Goal: Information Seeking & Learning: Learn about a topic

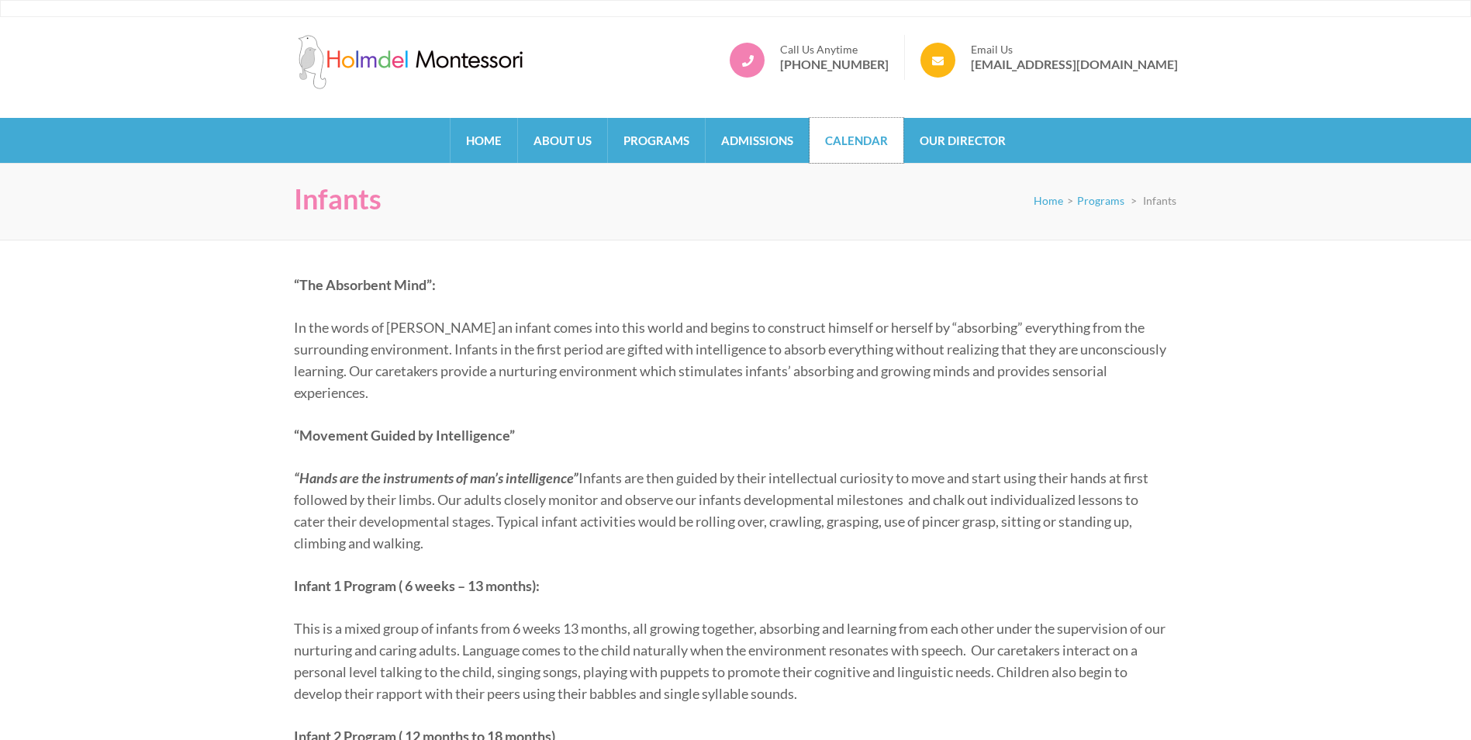
click at [852, 128] on link "Calendar" at bounding box center [857, 140] width 94 height 45
click at [778, 151] on link "Admissions" at bounding box center [757, 140] width 103 height 45
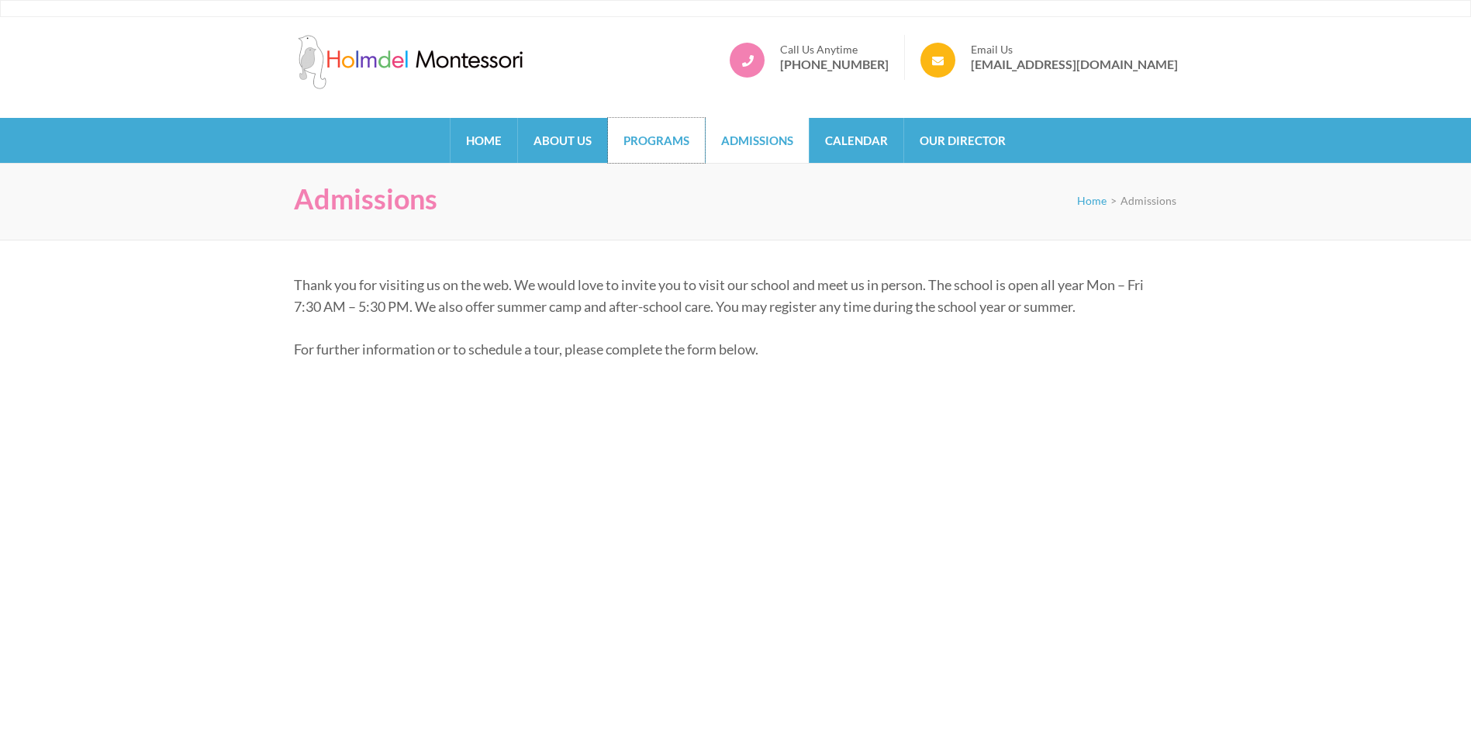
click at [652, 140] on link "Programs" at bounding box center [656, 140] width 97 height 45
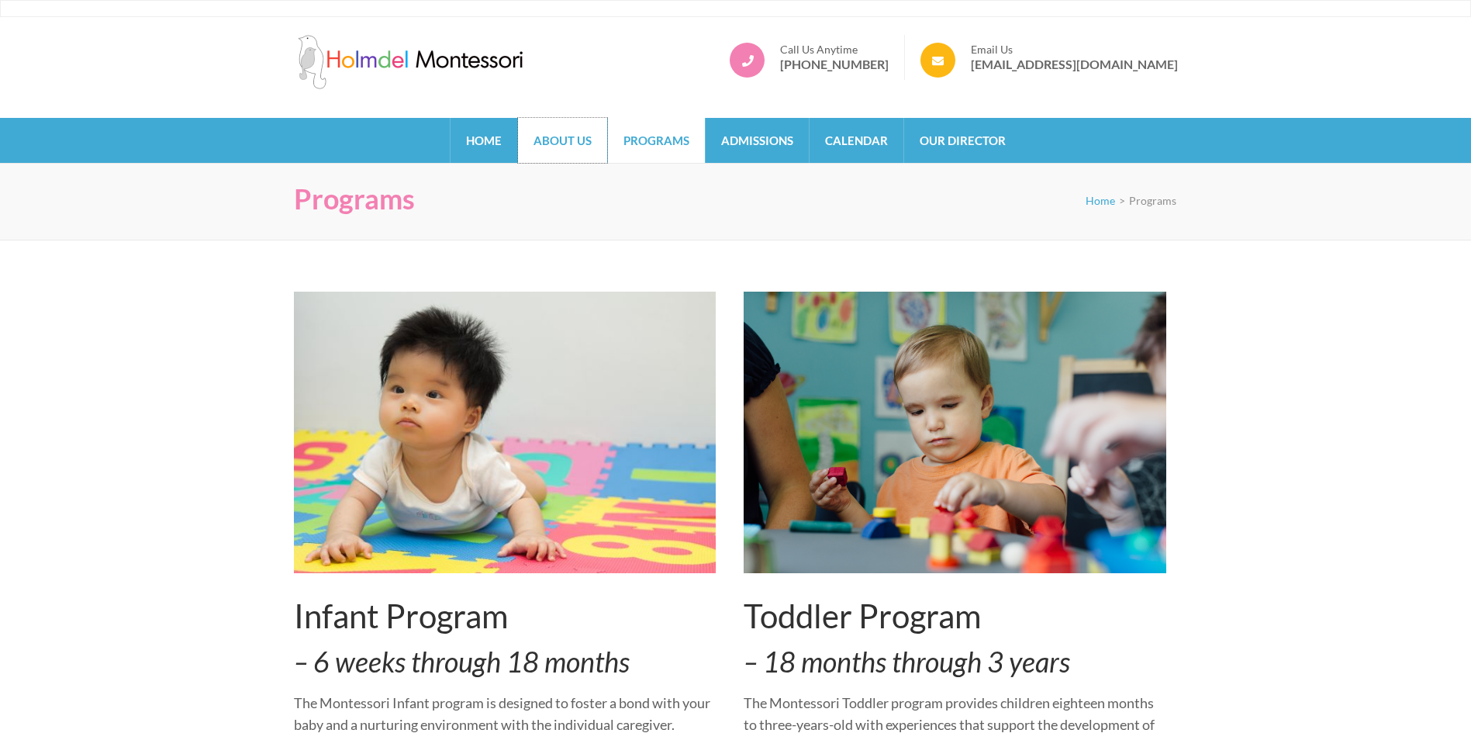
click at [572, 138] on link "About Us" at bounding box center [562, 140] width 89 height 45
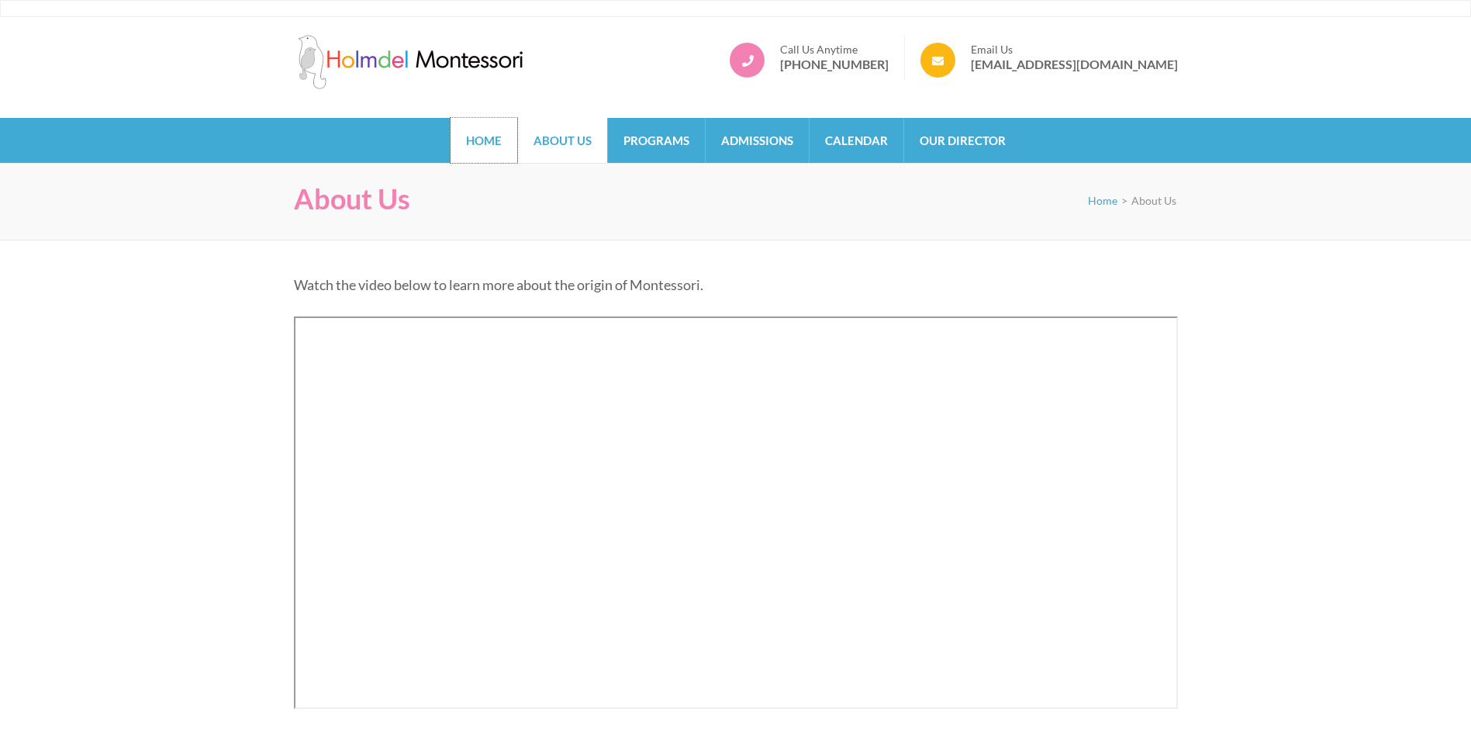
click at [475, 141] on link "Home" at bounding box center [484, 140] width 67 height 45
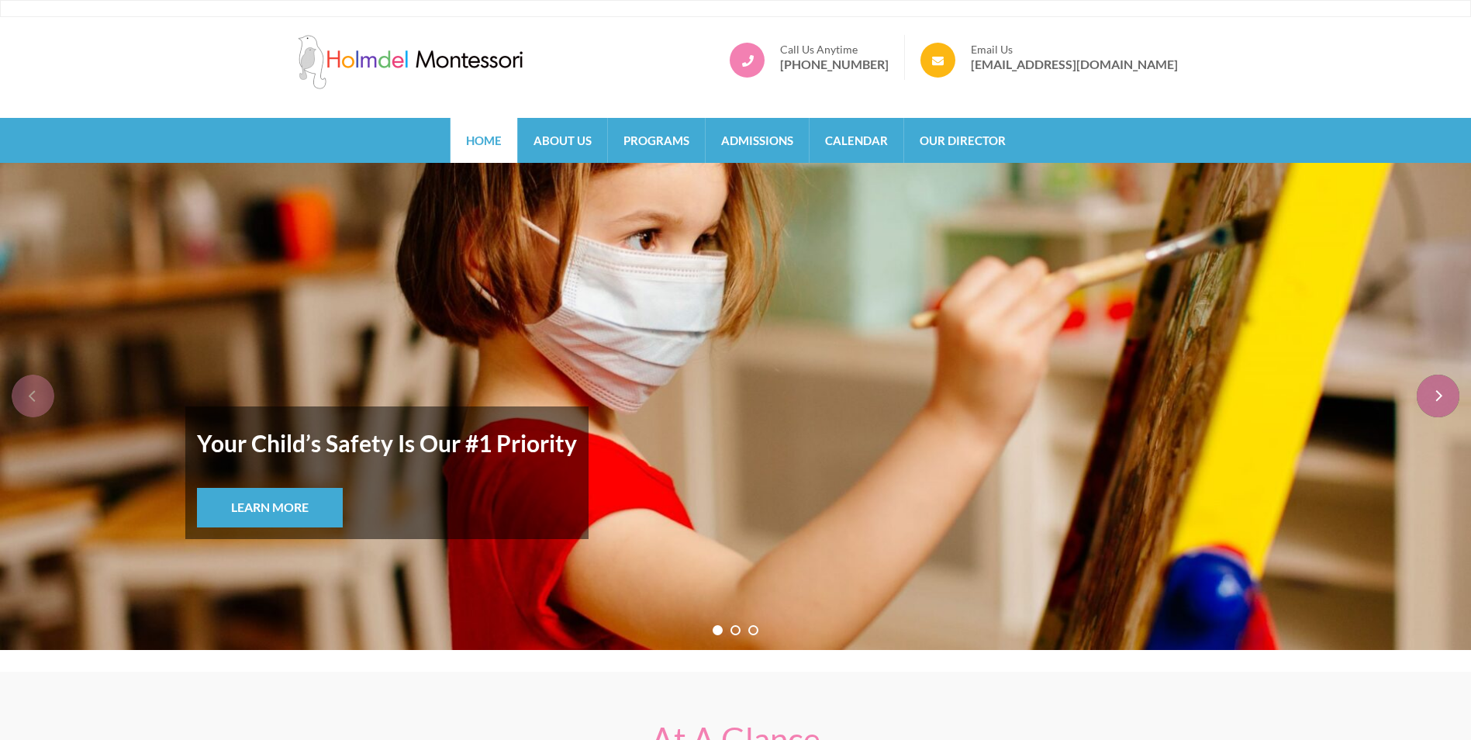
click at [1436, 394] on div "next" at bounding box center [1438, 396] width 43 height 43
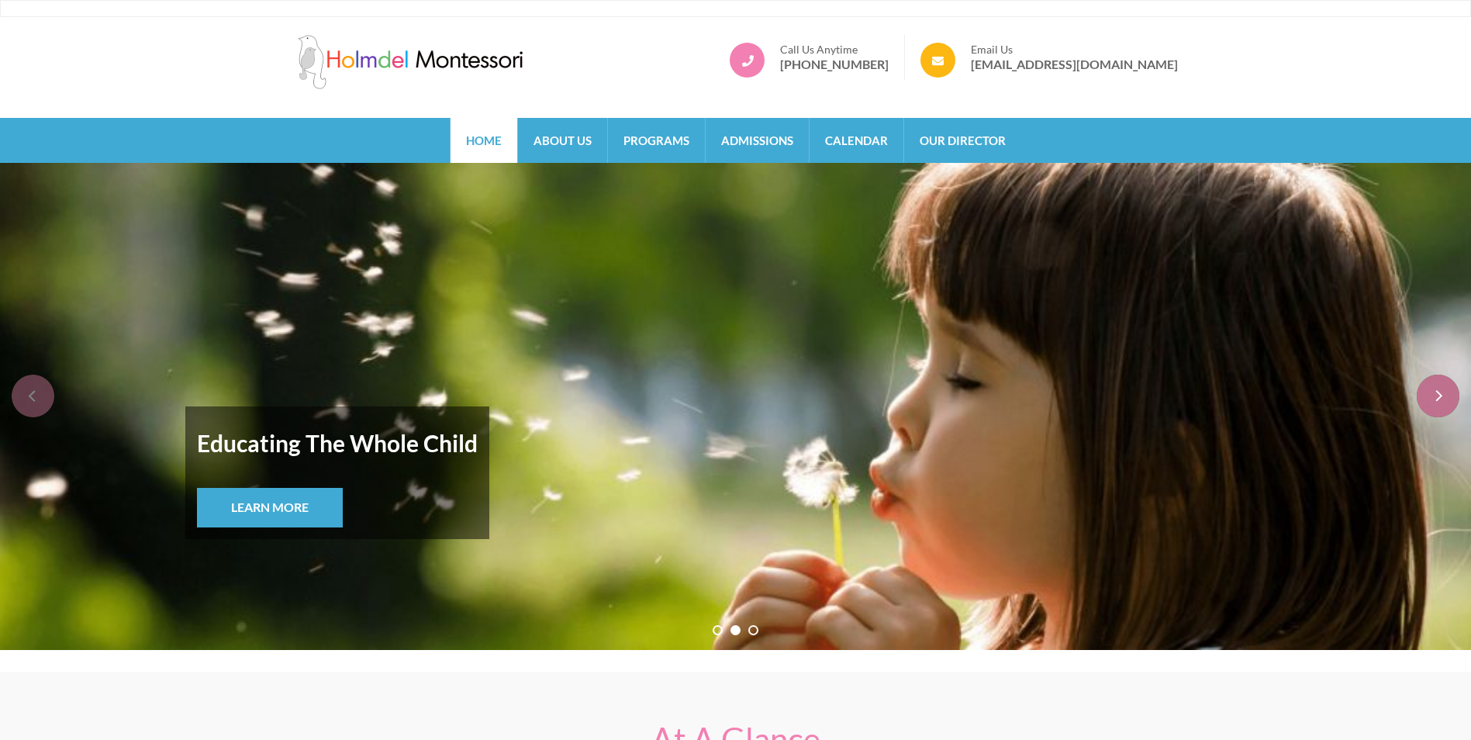
click at [1436, 394] on div "next" at bounding box center [1438, 396] width 43 height 43
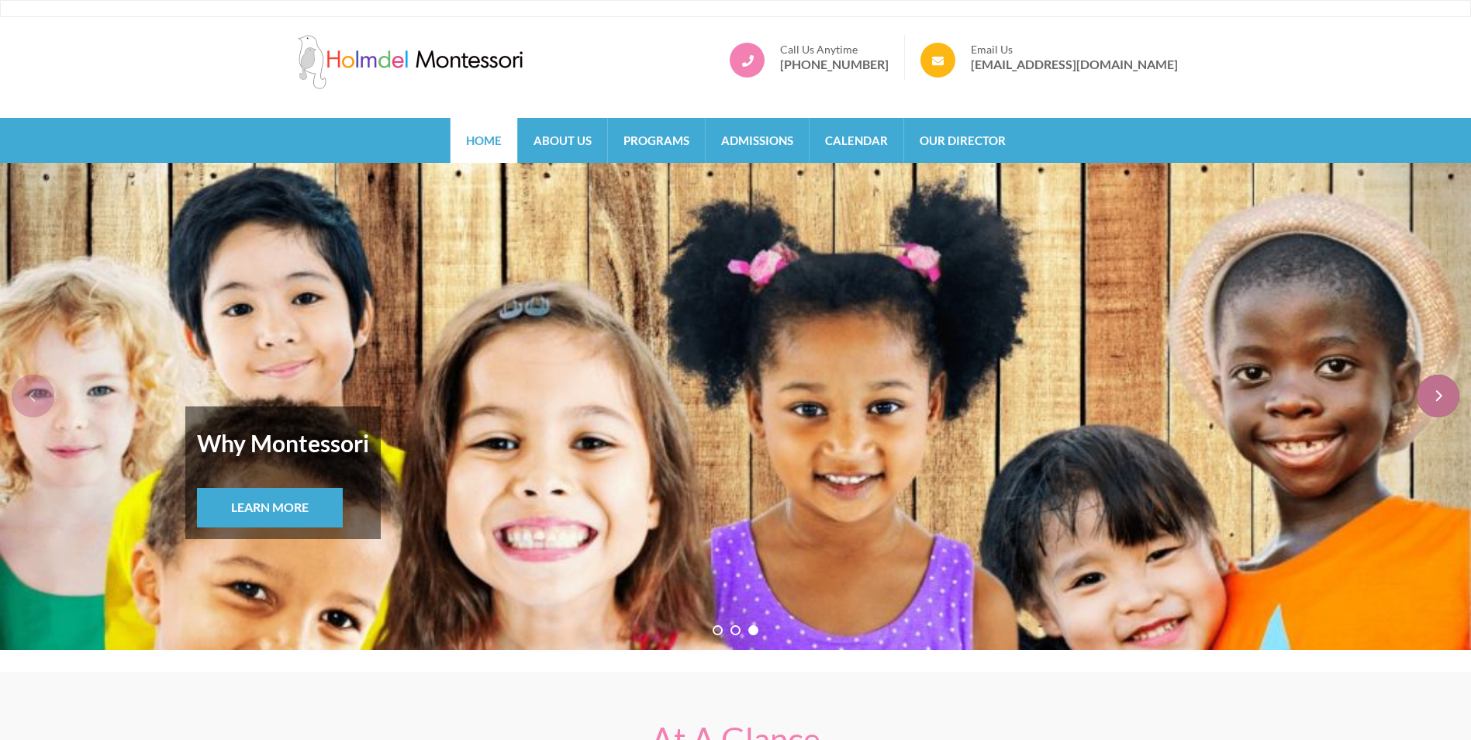
click at [1436, 394] on div "next" at bounding box center [1438, 396] width 43 height 43
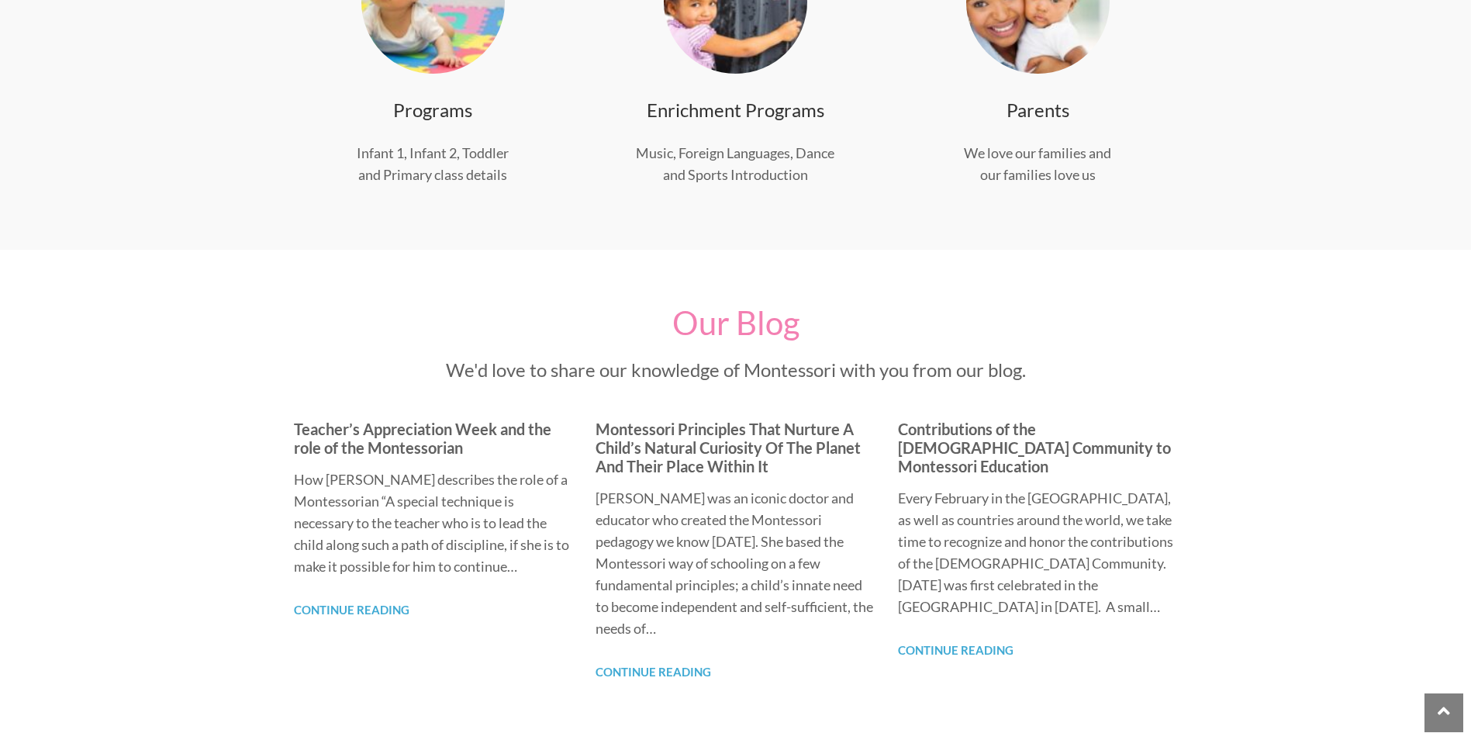
scroll to position [620, 0]
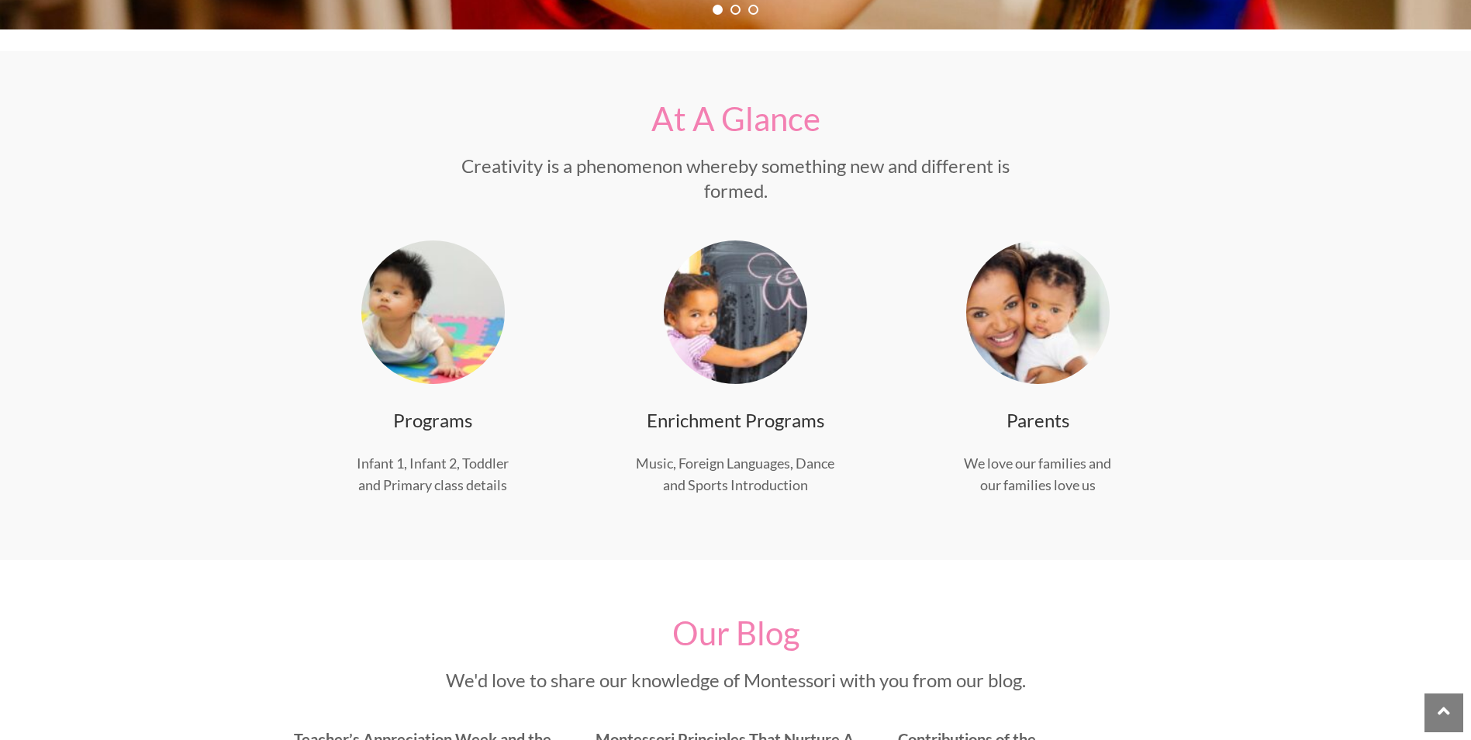
click at [743, 321] on img at bounding box center [735, 311] width 143 height 143
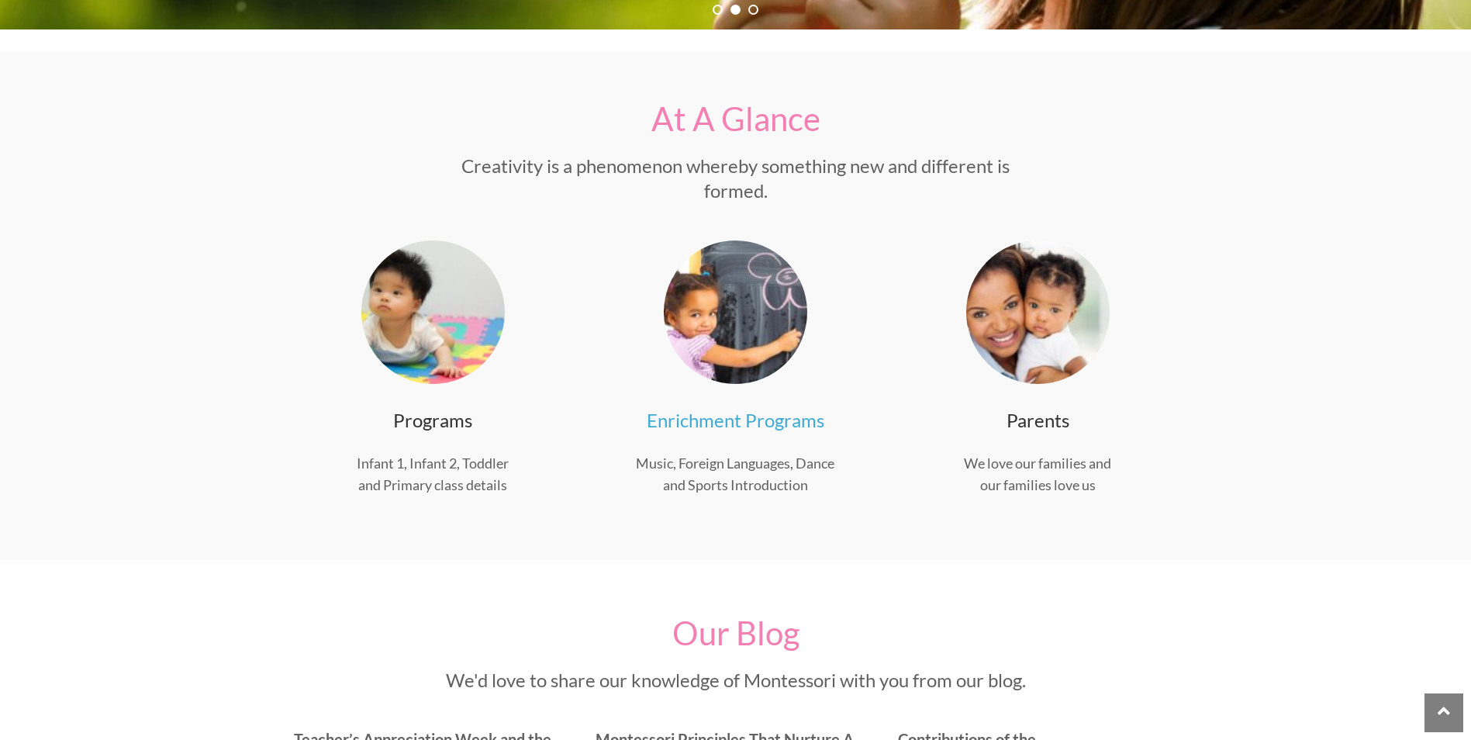
click at [745, 425] on link "Enrichment Programs" at bounding box center [736, 420] width 178 height 22
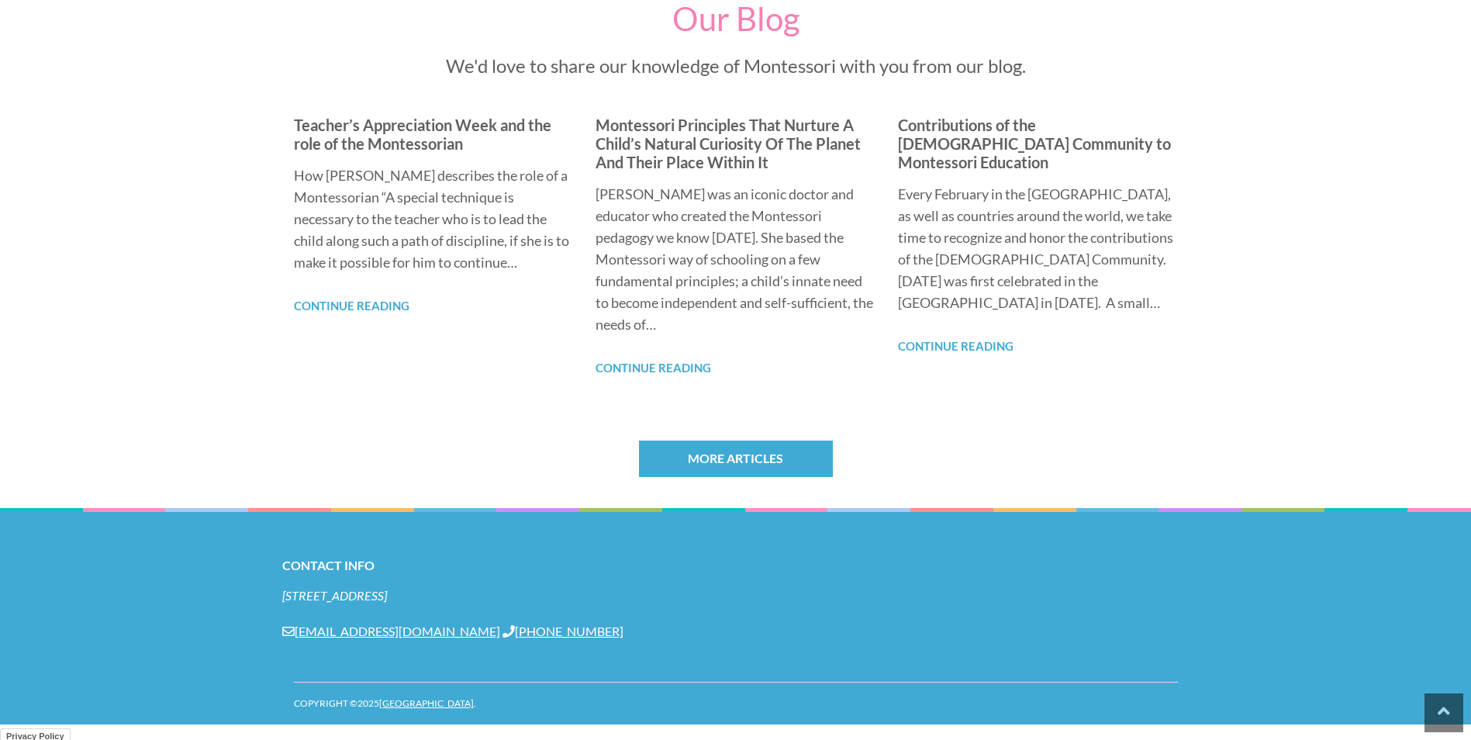
scroll to position [1241, 0]
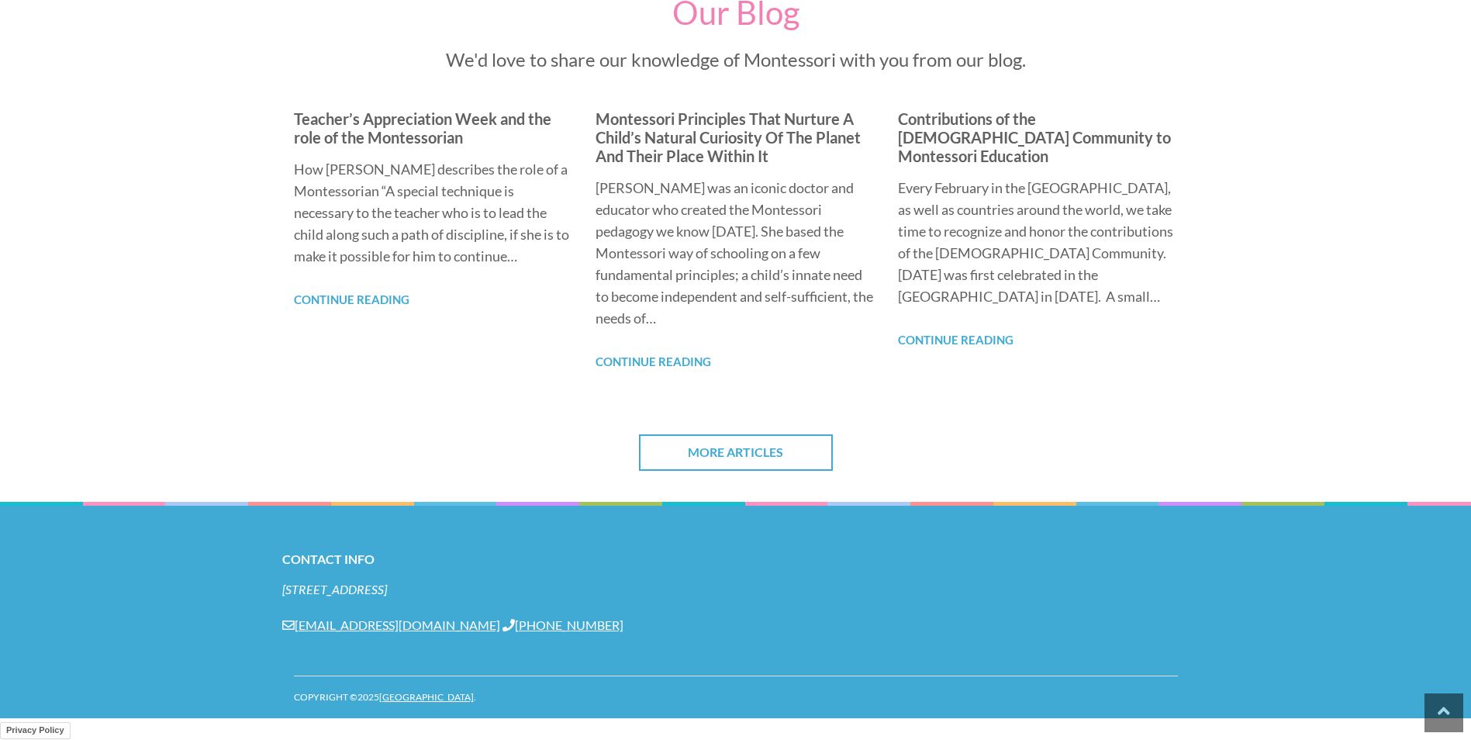
click at [732, 446] on link "More Articles" at bounding box center [736, 452] width 194 height 36
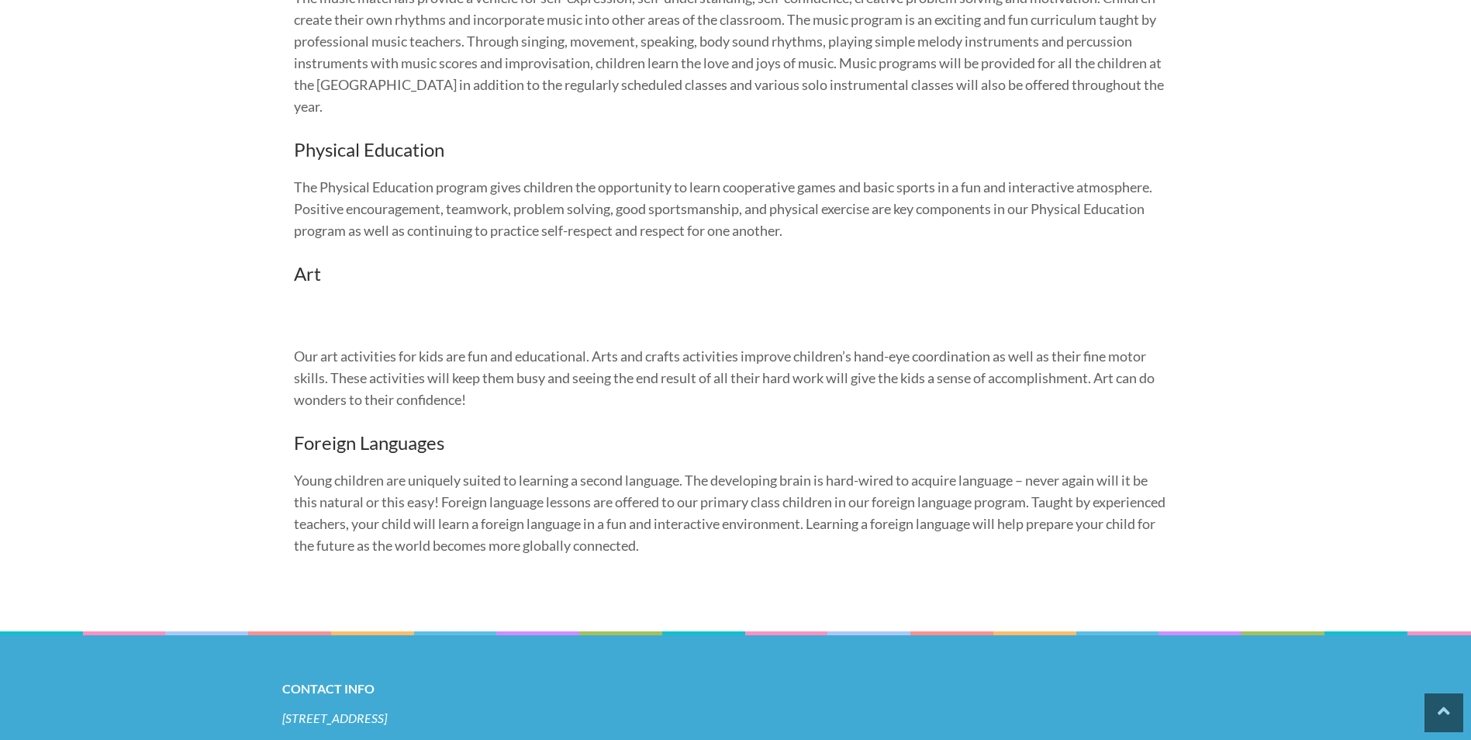
scroll to position [517, 0]
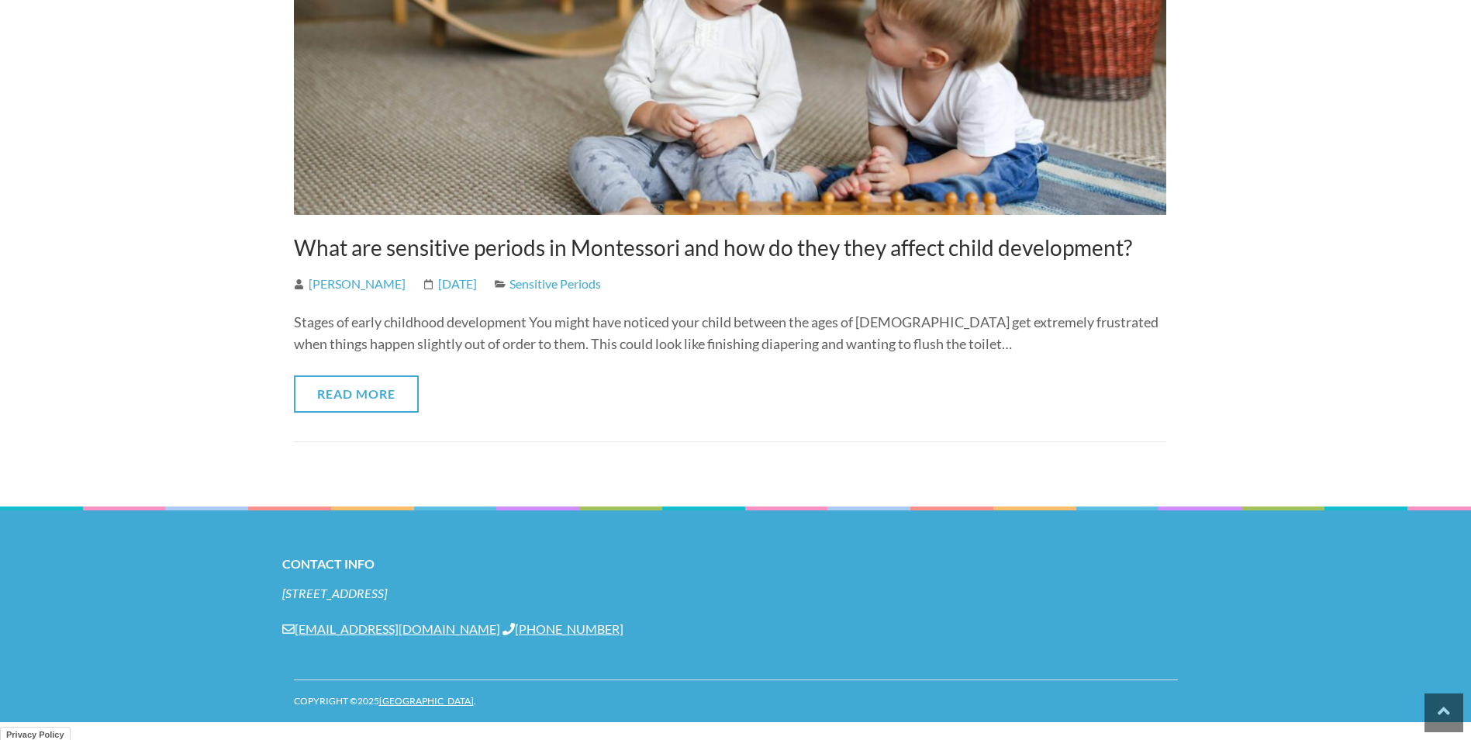
scroll to position [4825, 0]
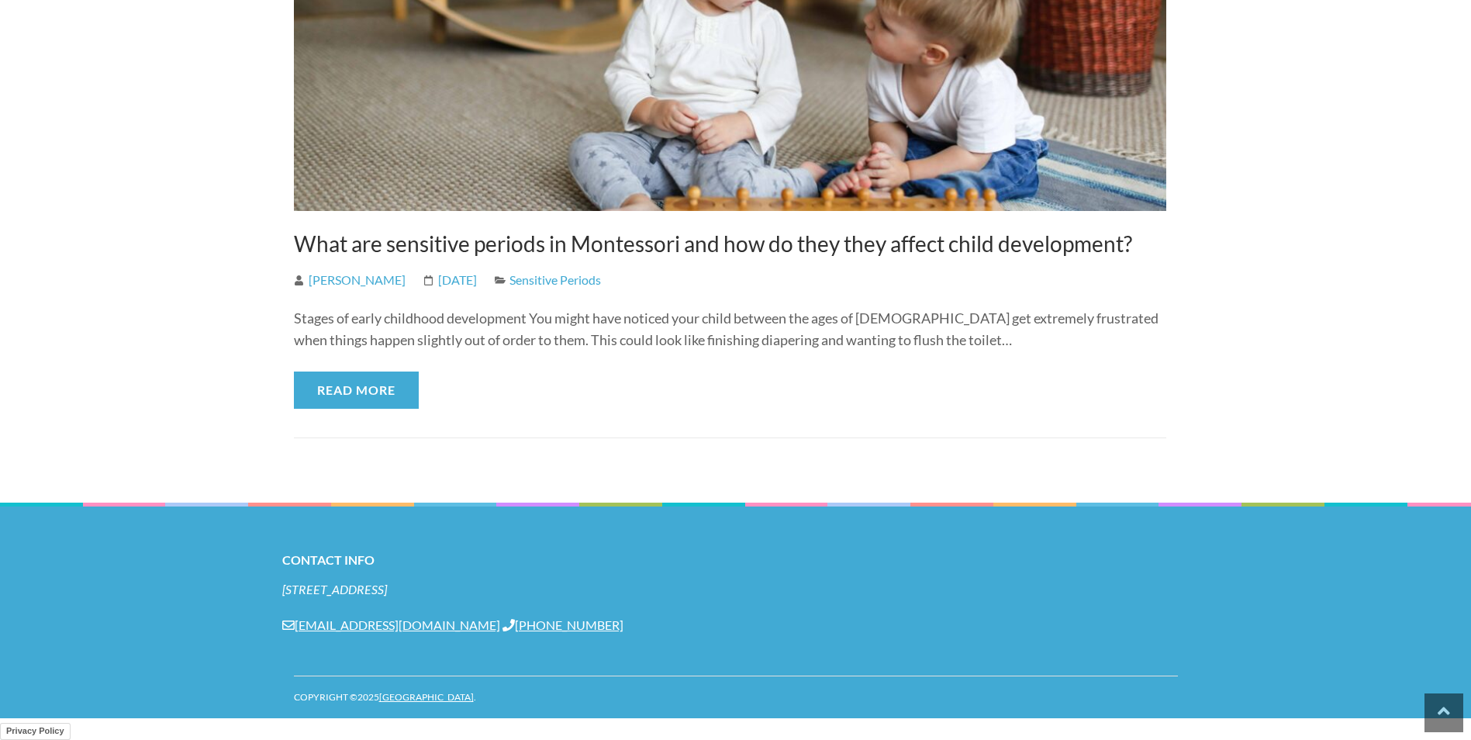
click at [324, 395] on link "Read More" at bounding box center [356, 389] width 125 height 37
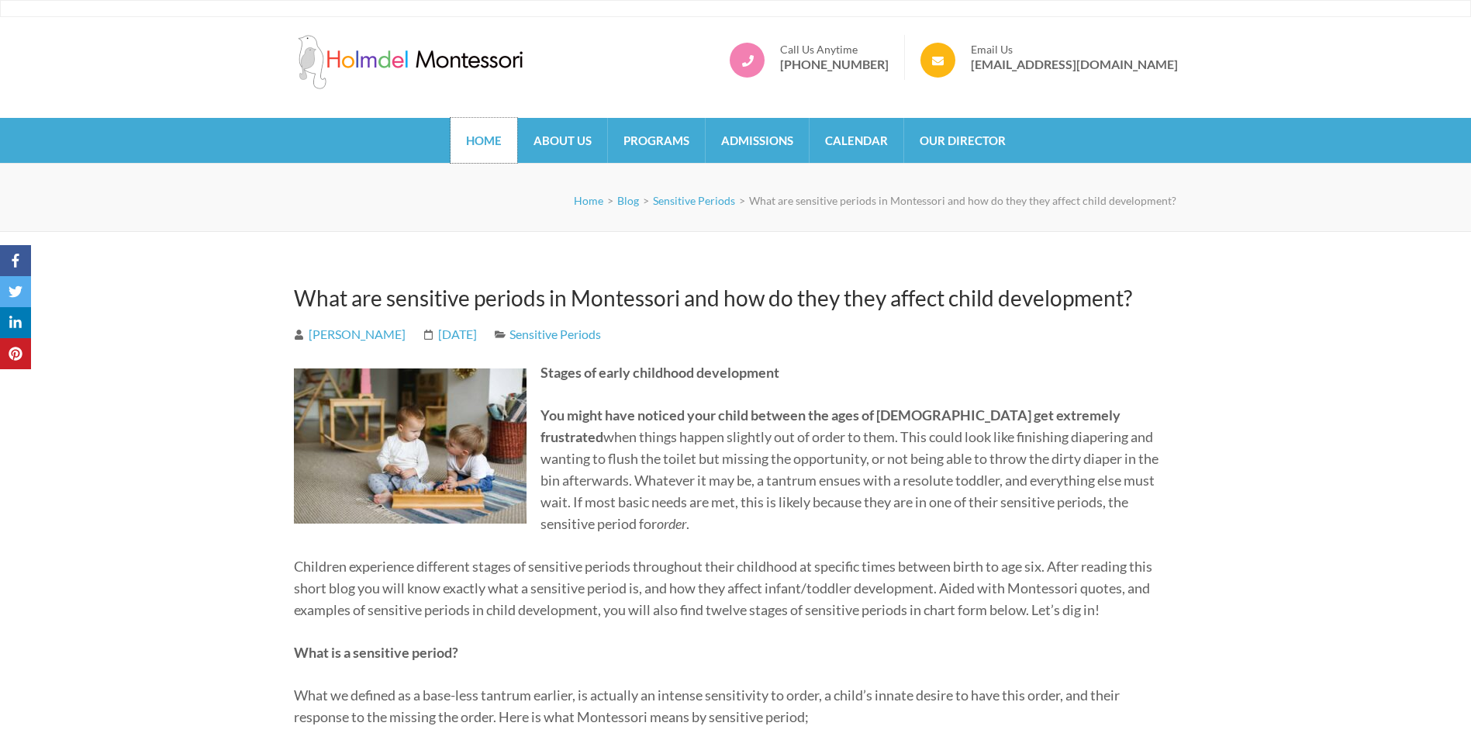
click at [466, 142] on link "Home" at bounding box center [484, 140] width 67 height 45
